Goal: Check status: Check status

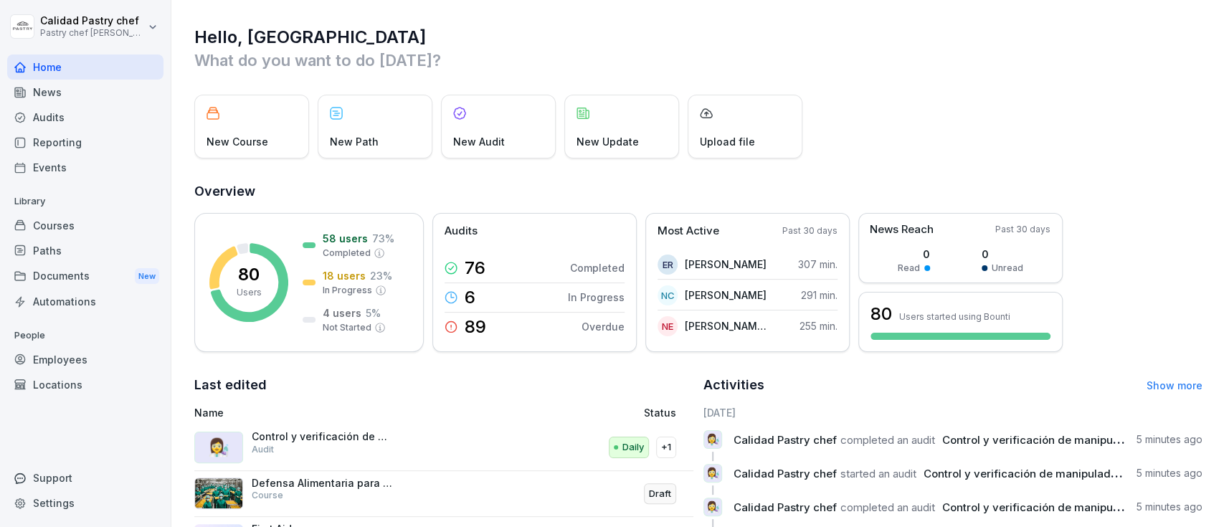
click at [69, 356] on div "Employees" at bounding box center [85, 359] width 156 height 25
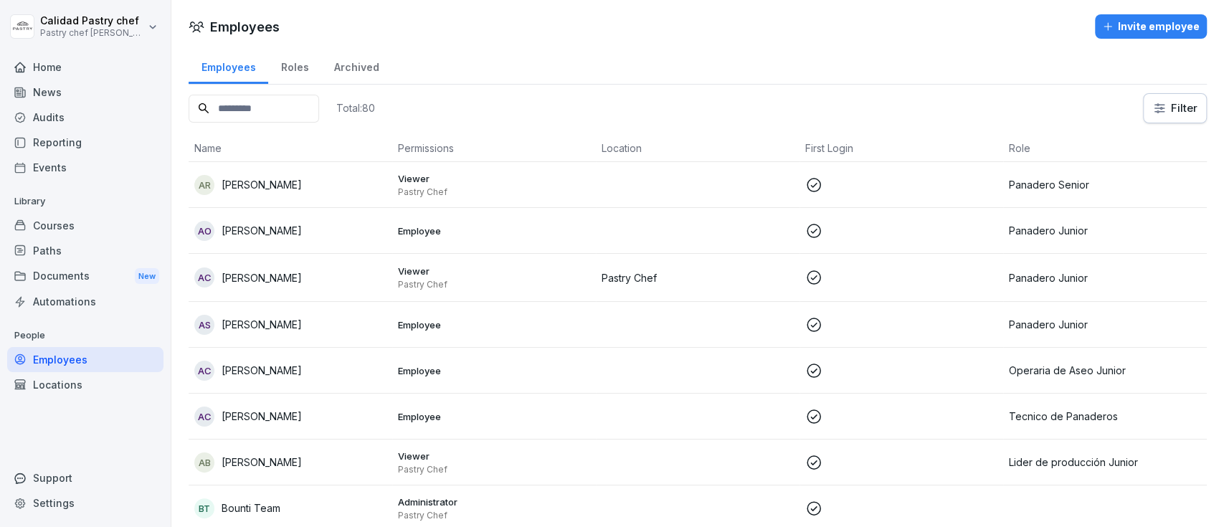
click at [270, 103] on input at bounding box center [254, 109] width 130 height 28
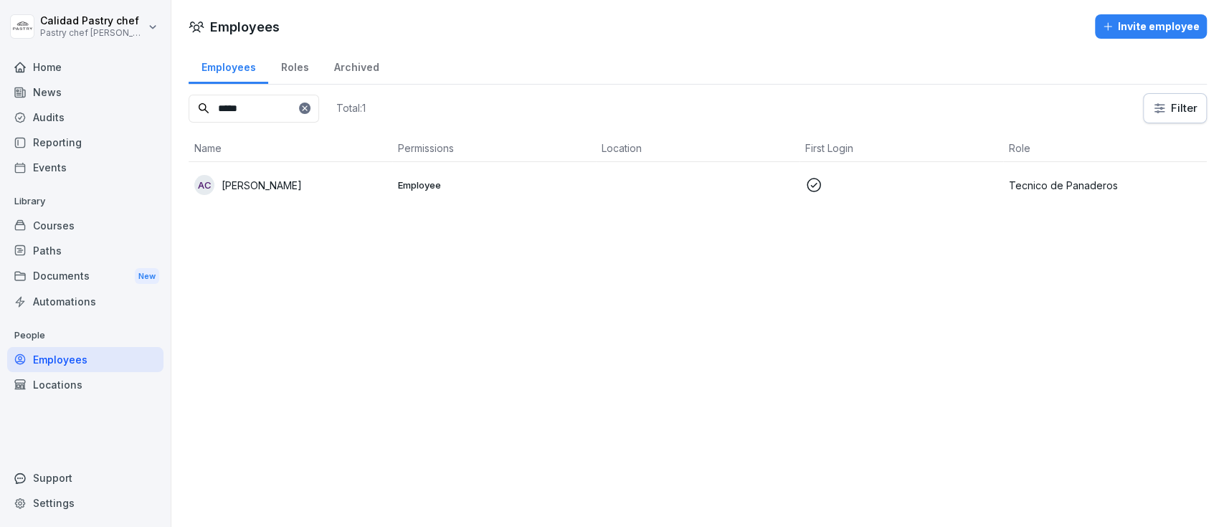
type input "*****"
click at [1083, 183] on p "Tecnico de Panaderos" at bounding box center [1105, 185] width 192 height 15
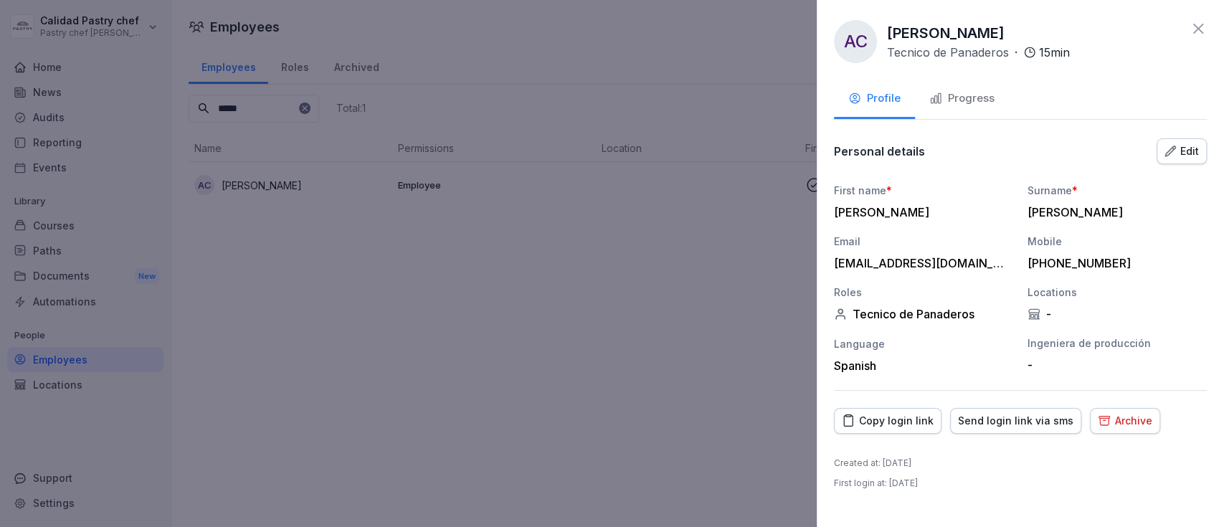
click at [1106, 415] on div "Archive" at bounding box center [1125, 421] width 54 height 16
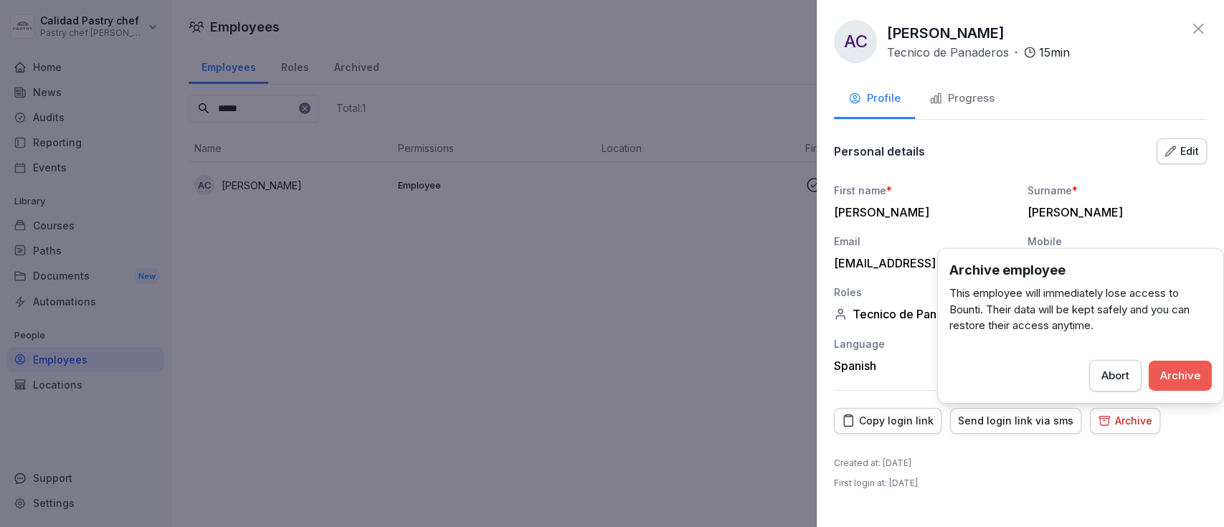
click at [1189, 376] on div "Archive" at bounding box center [1180, 375] width 40 height 16
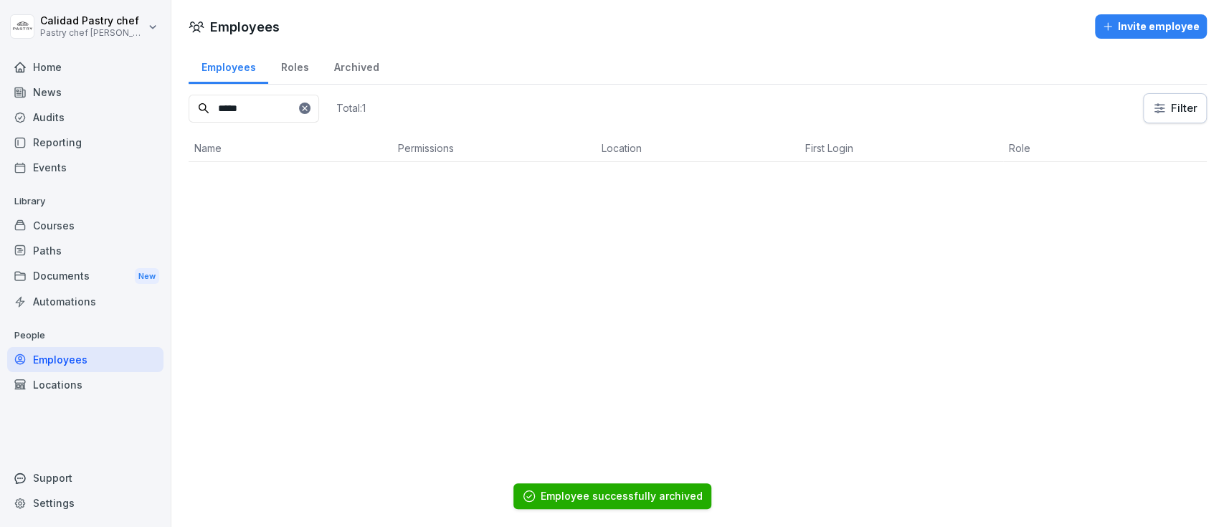
click at [309, 105] on icon at bounding box center [304, 108] width 9 height 9
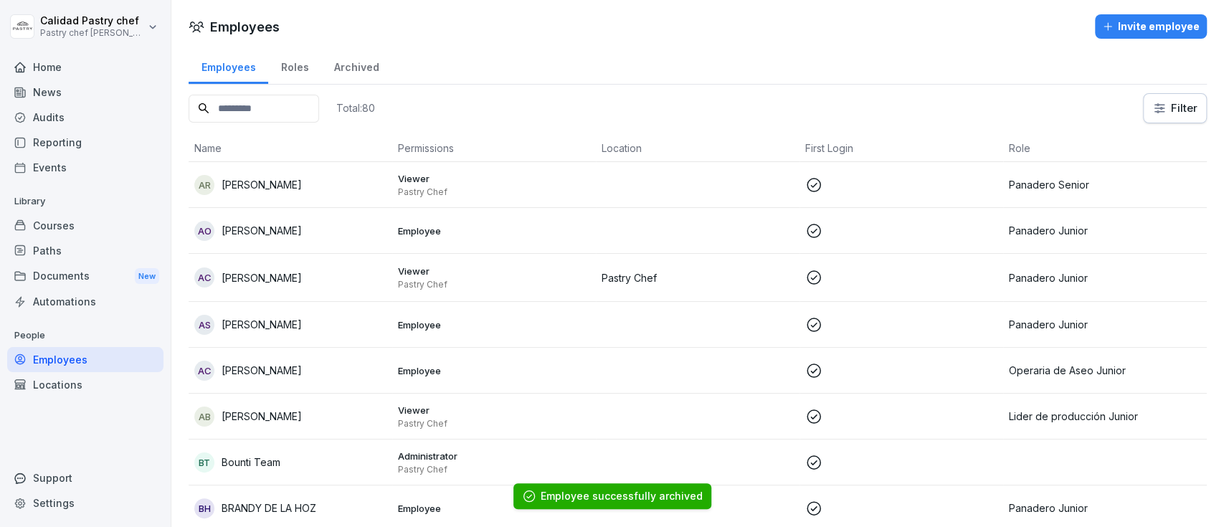
click at [312, 105] on input at bounding box center [254, 109] width 130 height 28
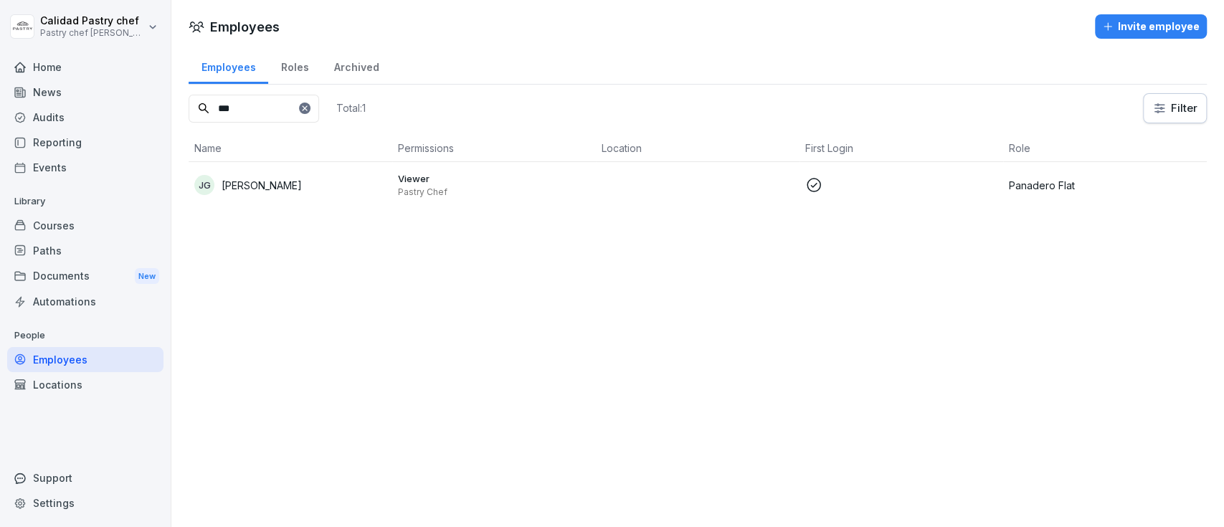
type input "***"
click at [60, 125] on div "Audits" at bounding box center [85, 117] width 156 height 25
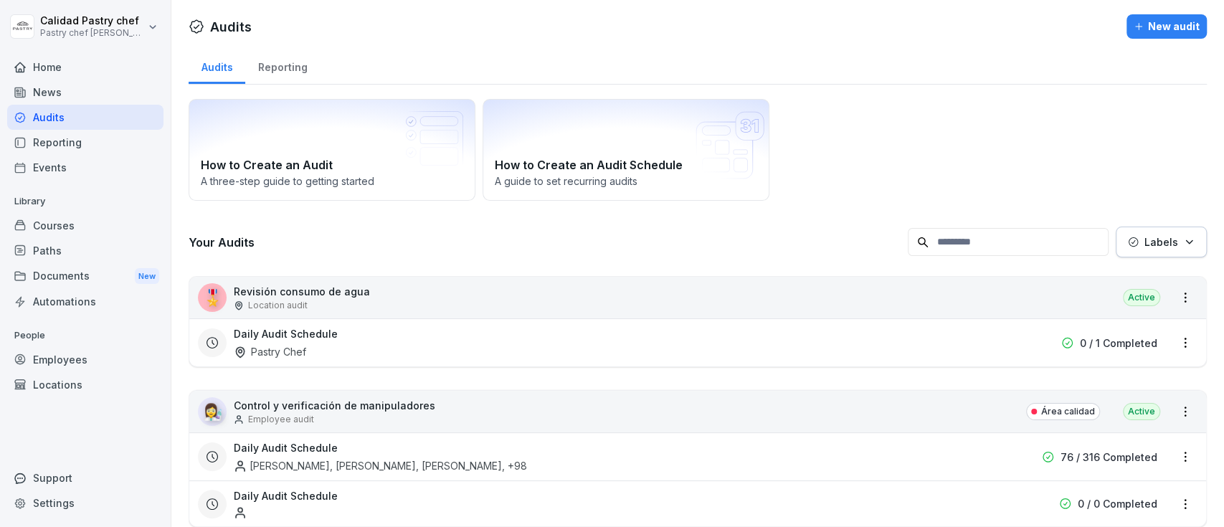
scroll to position [47, 0]
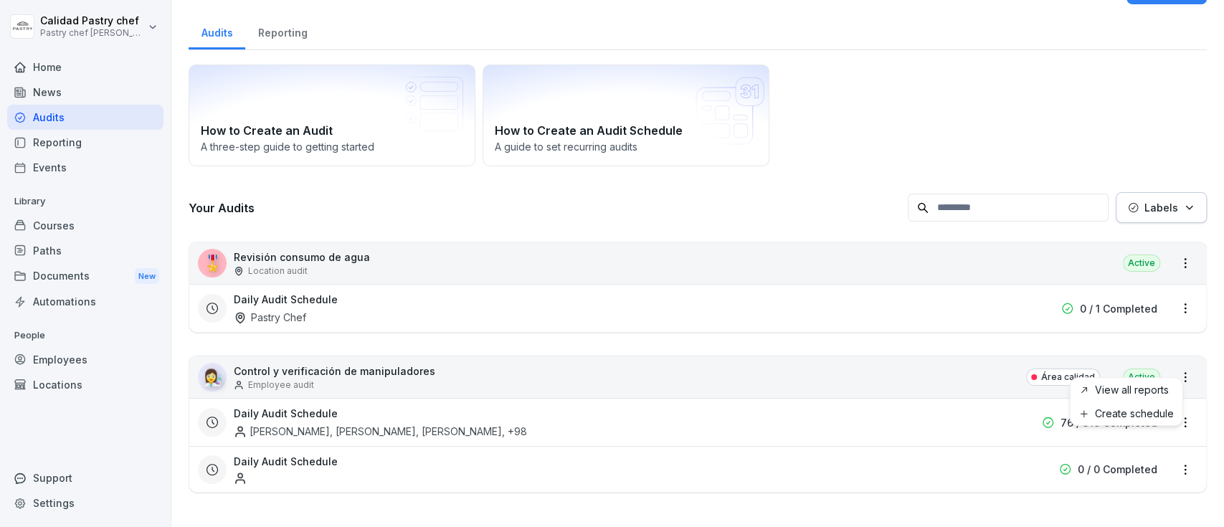
click at [1174, 359] on html "Calidad Pastry chef Pastry chef Pastelería y Cocina gourmet Home News Audits Re…" at bounding box center [612, 263] width 1224 height 527
click at [687, 402] on html "Calidad Pastry chef Pastry chef Pastelería y Cocina gourmet Home News Audits Re…" at bounding box center [612, 263] width 1224 height 527
click at [662, 454] on div "Daily Audit Schedule" at bounding box center [606, 469] width 744 height 31
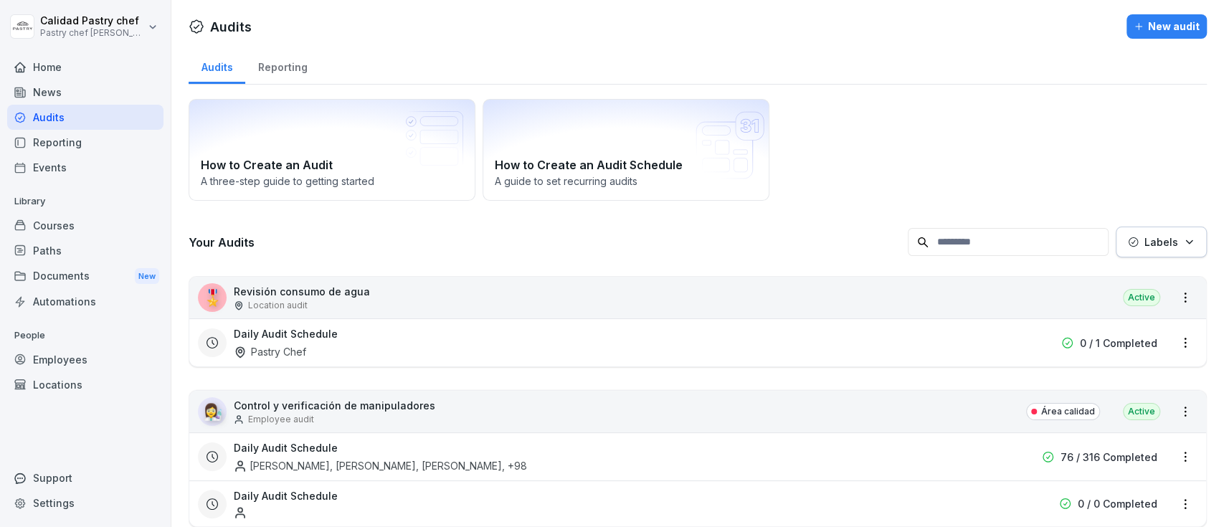
click at [380, 402] on p "Control y verificación de manipuladores" at bounding box center [334, 405] width 201 height 15
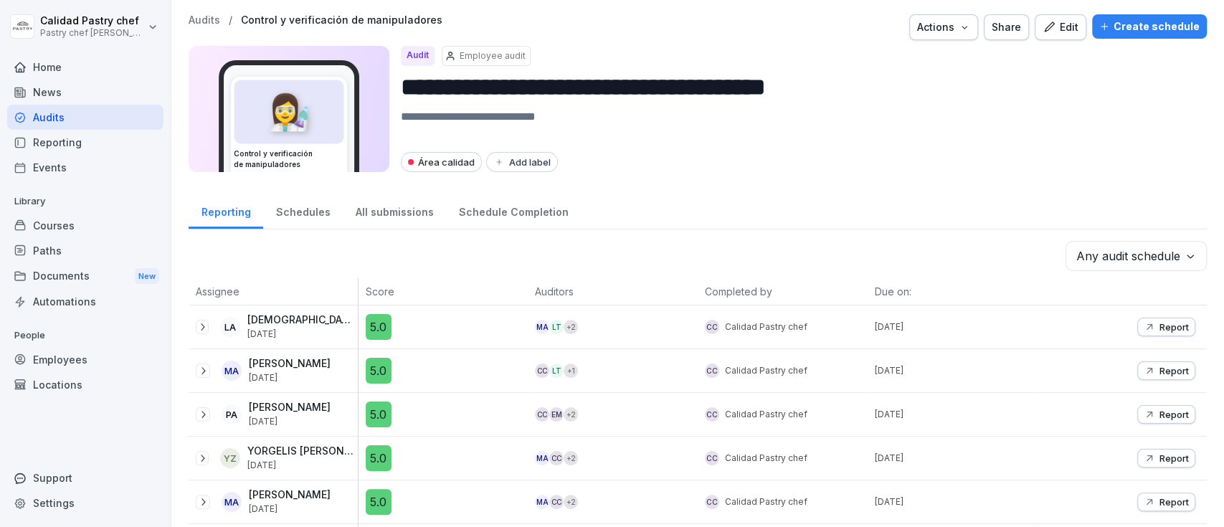
click at [946, 419] on p "[DATE]" at bounding box center [956, 414] width 163 height 13
click at [297, 203] on div "Schedules" at bounding box center [303, 210] width 80 height 37
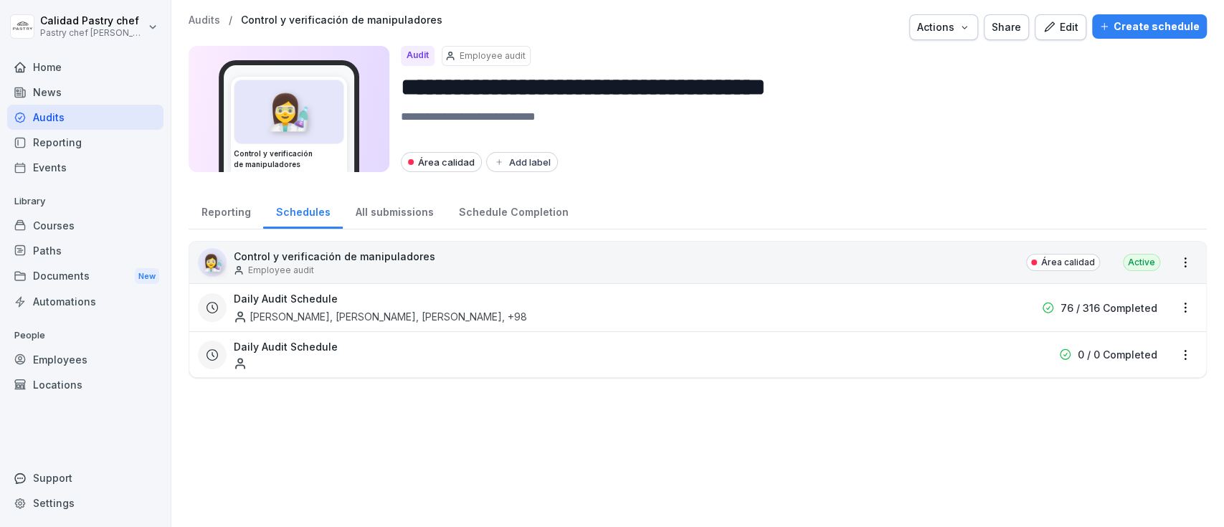
click at [379, 209] on div "All submissions" at bounding box center [394, 210] width 103 height 37
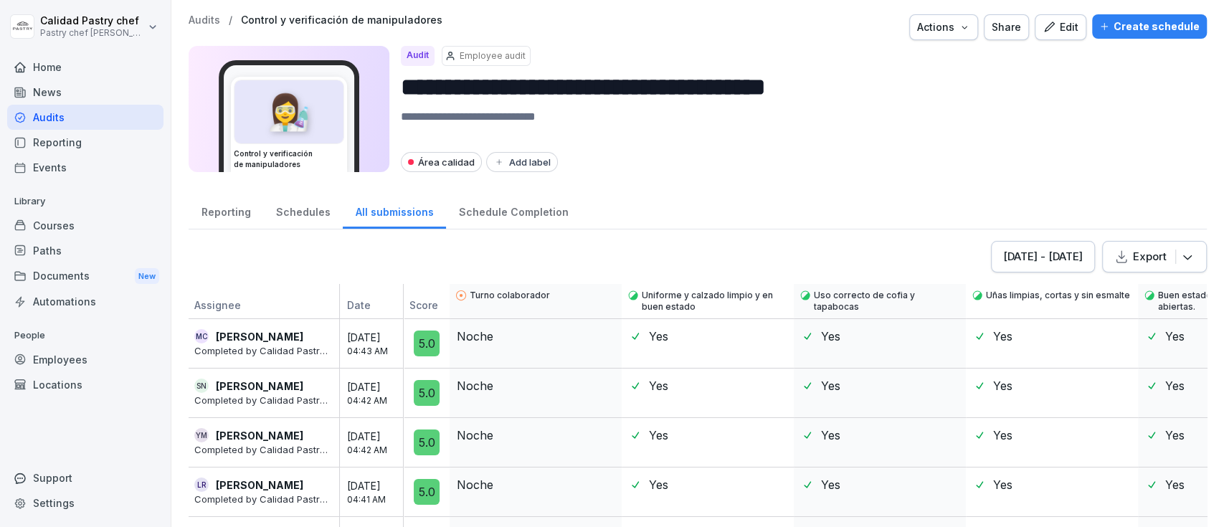
click at [959, 30] on icon "button" at bounding box center [964, 27] width 11 height 11
click at [1032, 132] on html "**********" at bounding box center [612, 263] width 1224 height 527
